Goal: Task Accomplishment & Management: Complete application form

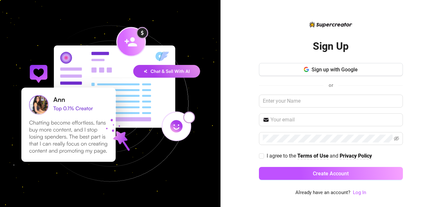
click at [78, 93] on img at bounding box center [110, 103] width 221 height 221
click at [126, 73] on img at bounding box center [110, 103] width 221 height 221
